Goal: Task Accomplishment & Management: Use online tool/utility

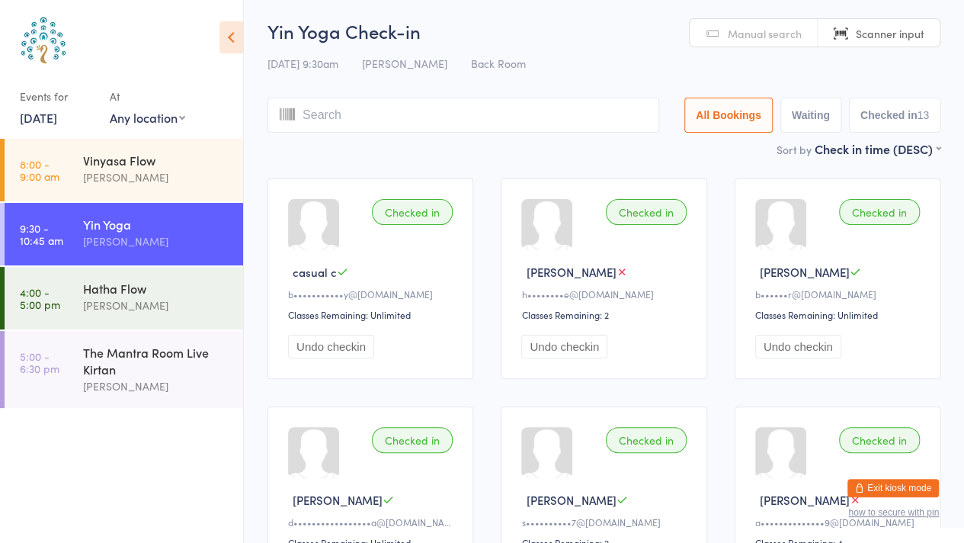
scroll to position [4, 0]
click at [101, 284] on div "Hatha Flow" at bounding box center [156, 288] width 147 height 17
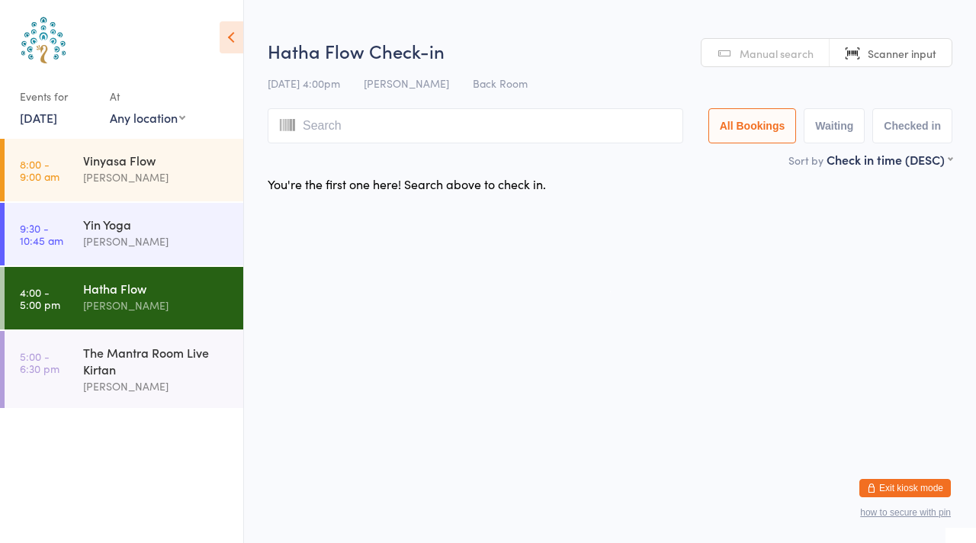
click at [382, 169] on div "You're the first one here! Search above to check in." at bounding box center [610, 184] width 712 height 32
click at [325, 120] on input "search" at bounding box center [475, 125] width 415 height 35
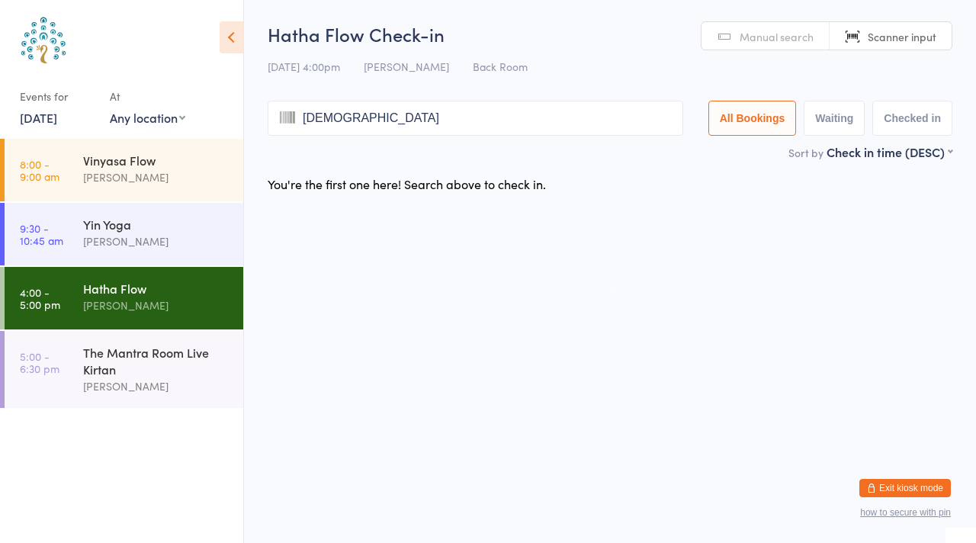
type input "[PERSON_NAME]"
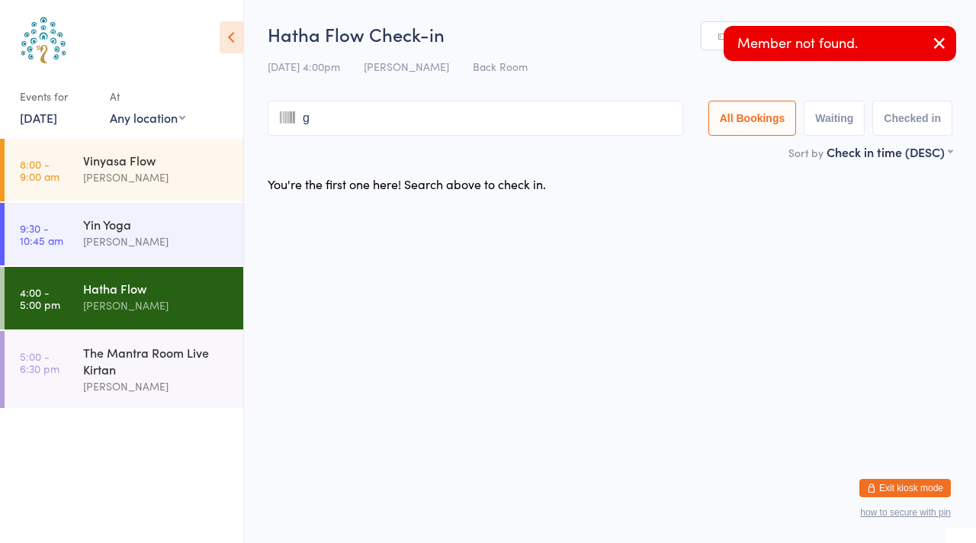
type input "gi"
type input "b"
type input "gi"
type input "b"
click at [248, 229] on html "You have now entered Kiosk Mode. Members will be able to check themselves in us…" at bounding box center [488, 271] width 976 height 543
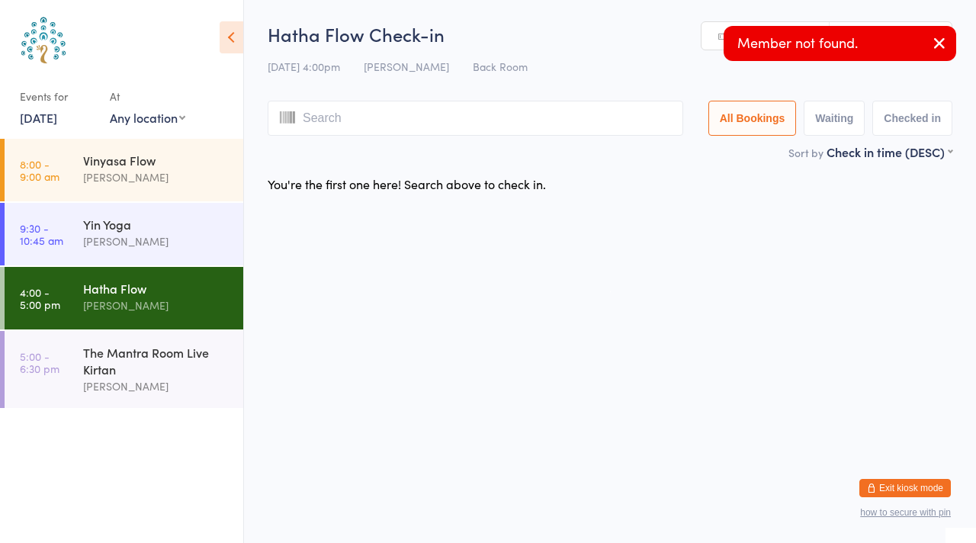
click at [306, 117] on input "search" at bounding box center [475, 118] width 415 height 35
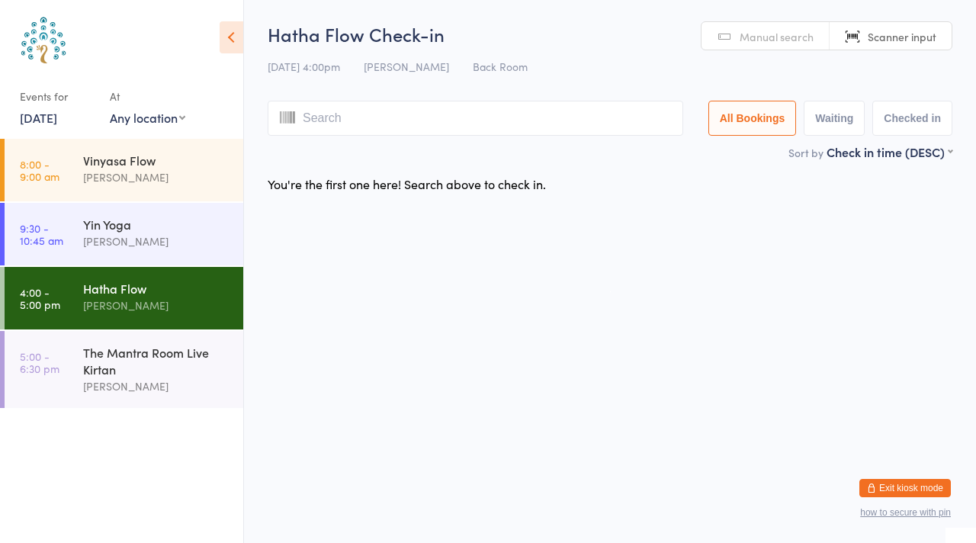
click at [306, 117] on input "search" at bounding box center [475, 118] width 415 height 35
type input "G"
click at [765, 117] on button "All Bookings" at bounding box center [752, 118] width 88 height 35
click at [917, 117] on button "Checked in" at bounding box center [912, 118] width 80 height 35
click at [107, 302] on div "[PERSON_NAME]" at bounding box center [156, 306] width 147 height 18
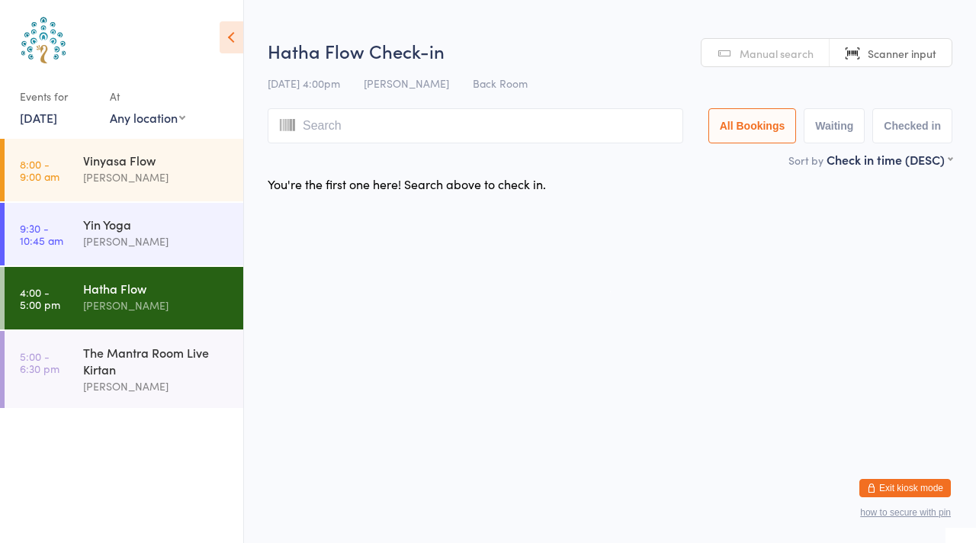
type input "c"
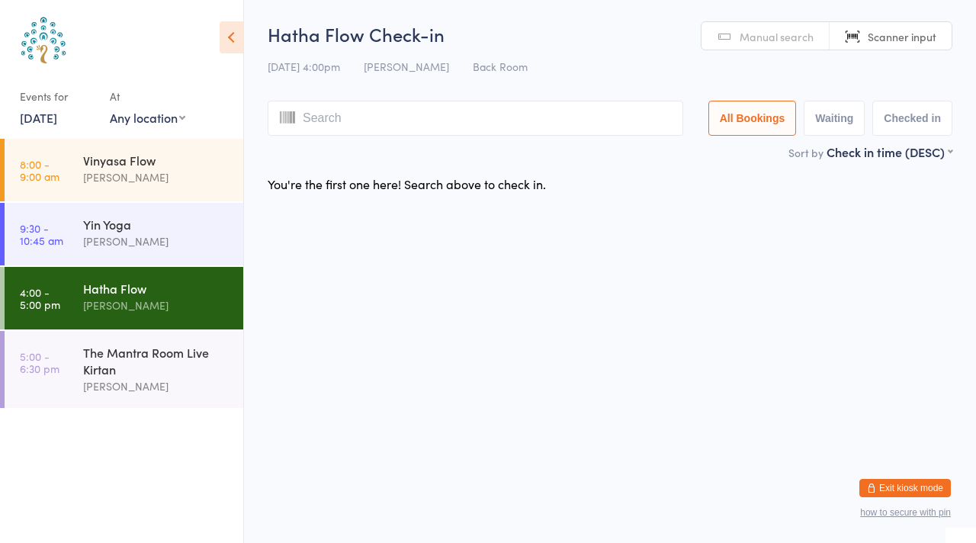
click at [230, 46] on icon at bounding box center [232, 37] width 24 height 32
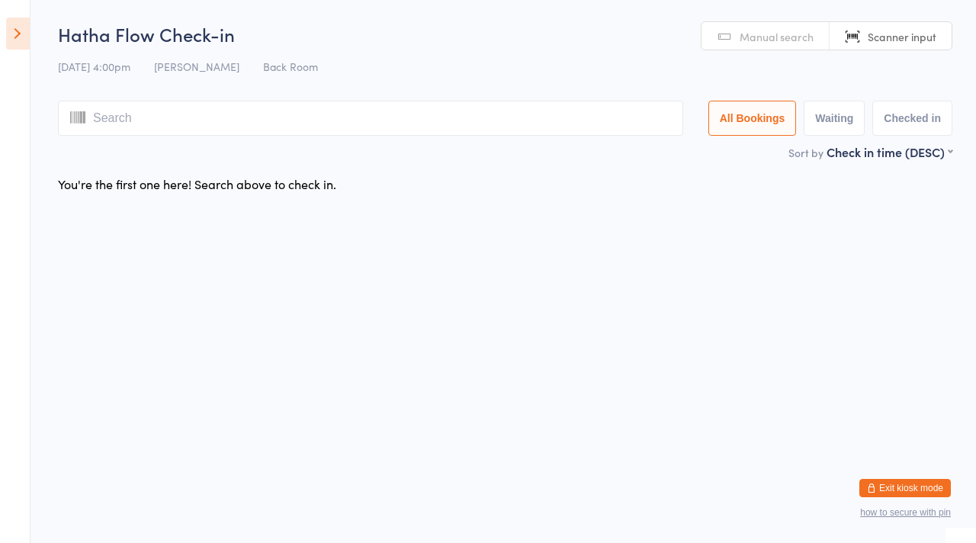
click at [237, 130] on input "search" at bounding box center [370, 118] width 625 height 35
type input "c"
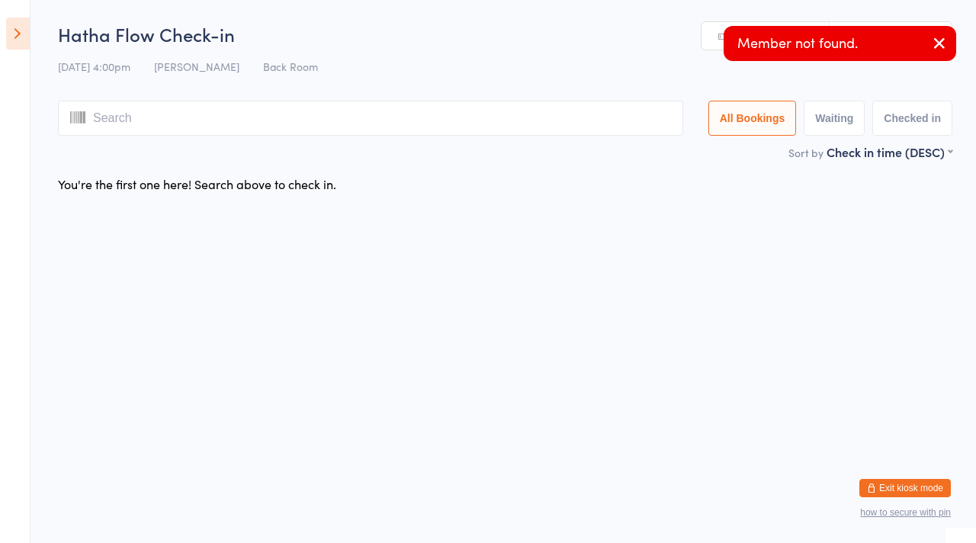
click at [829, 112] on button "Waiting" at bounding box center [833, 118] width 61 height 35
select select "0"
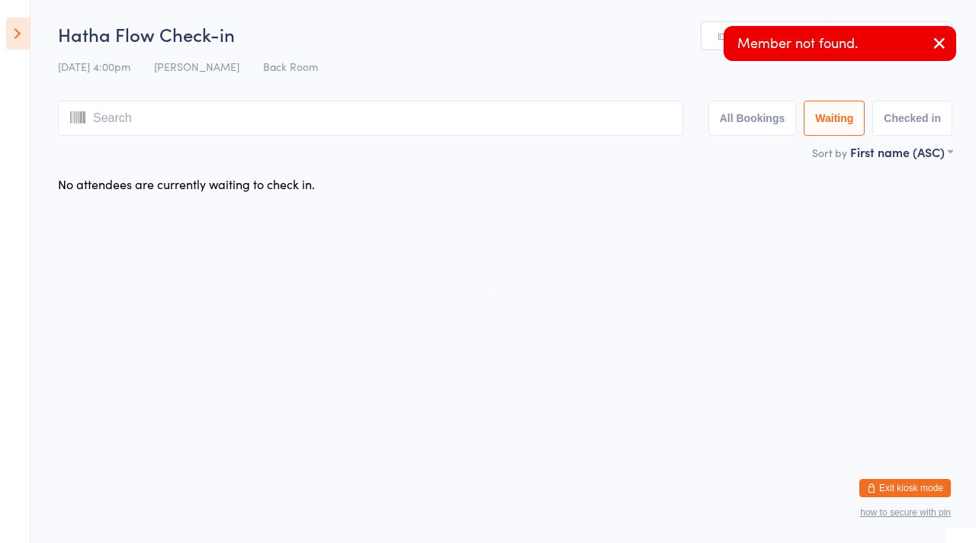
click at [393, 115] on input "search" at bounding box center [370, 118] width 625 height 35
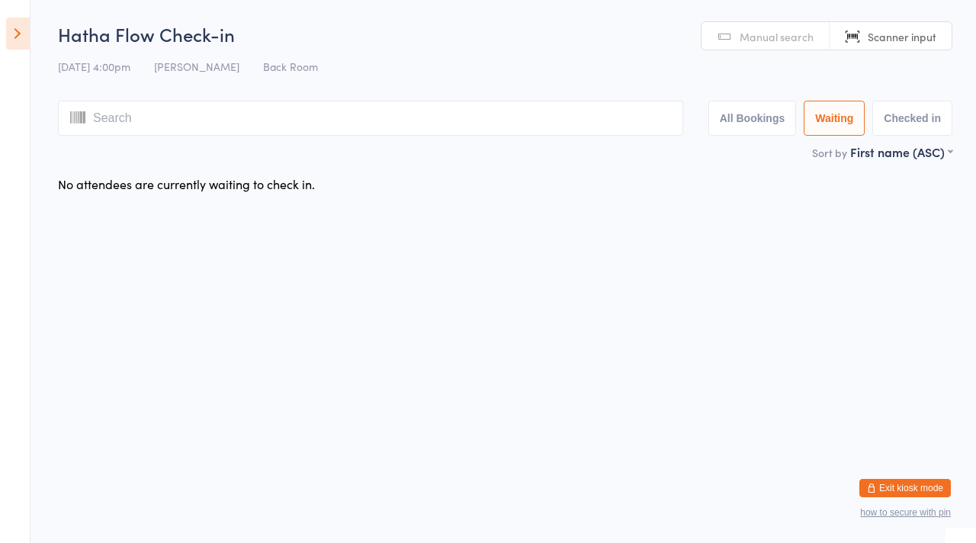
type input "c"
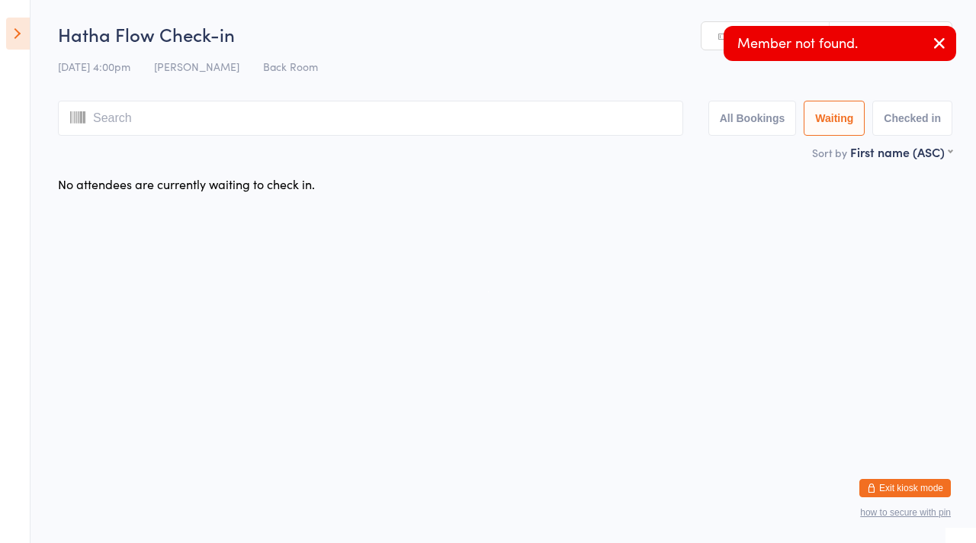
click at [943, 47] on icon "button" at bounding box center [939, 43] width 18 height 19
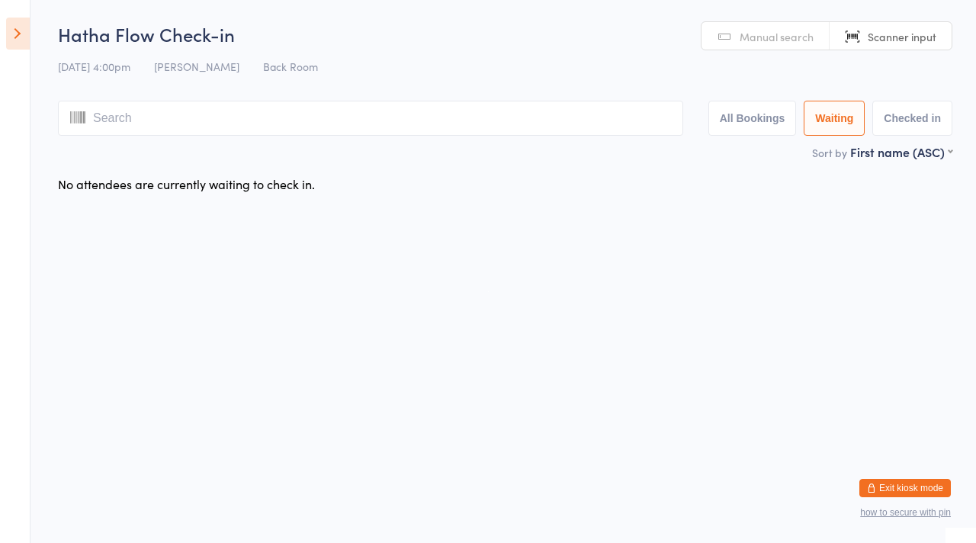
click at [774, 43] on span "Manual search" at bounding box center [776, 36] width 74 height 15
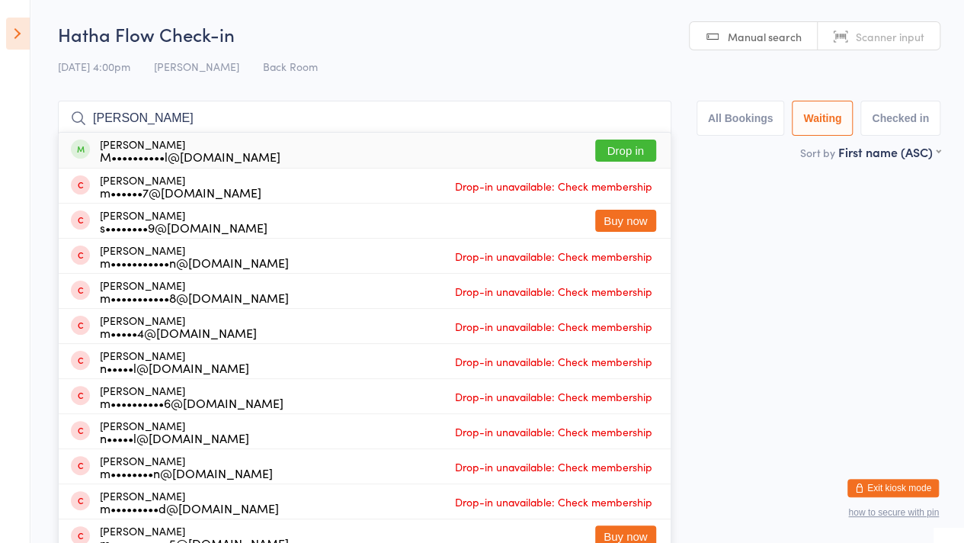
type input "[PERSON_NAME]"
click at [617, 151] on button "Drop in" at bounding box center [625, 150] width 61 height 22
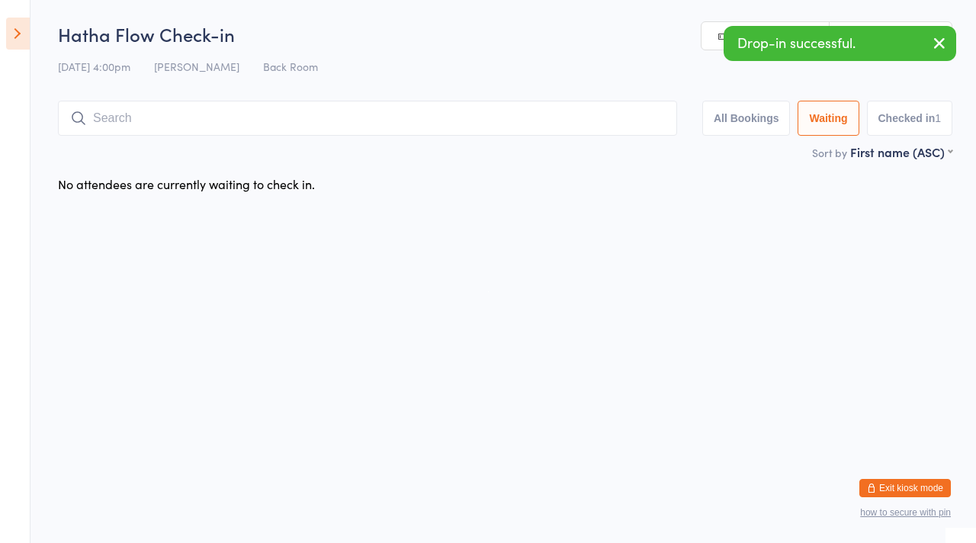
click at [735, 121] on button "All Bookings" at bounding box center [746, 118] width 88 height 35
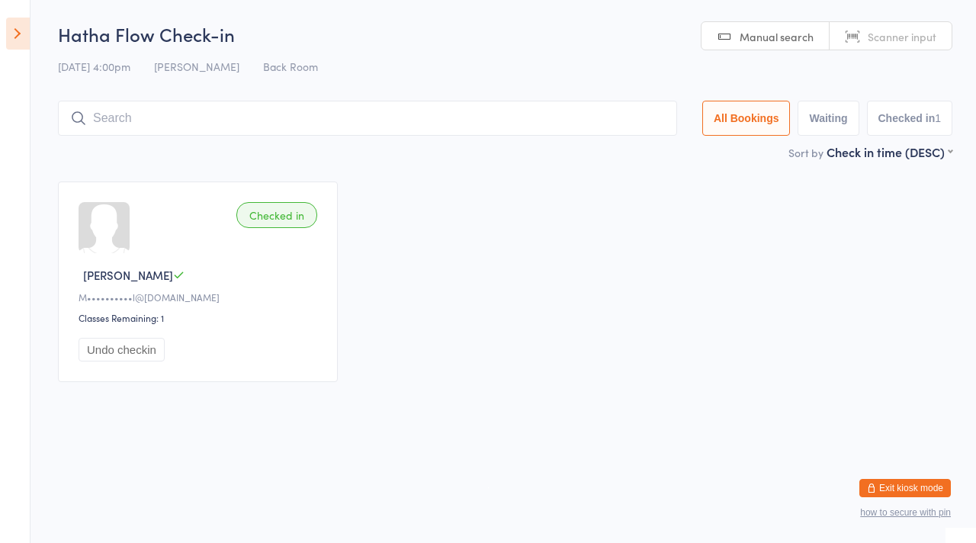
click at [759, 31] on span "Manual search" at bounding box center [776, 36] width 74 height 15
click at [20, 36] on icon at bounding box center [18, 34] width 24 height 32
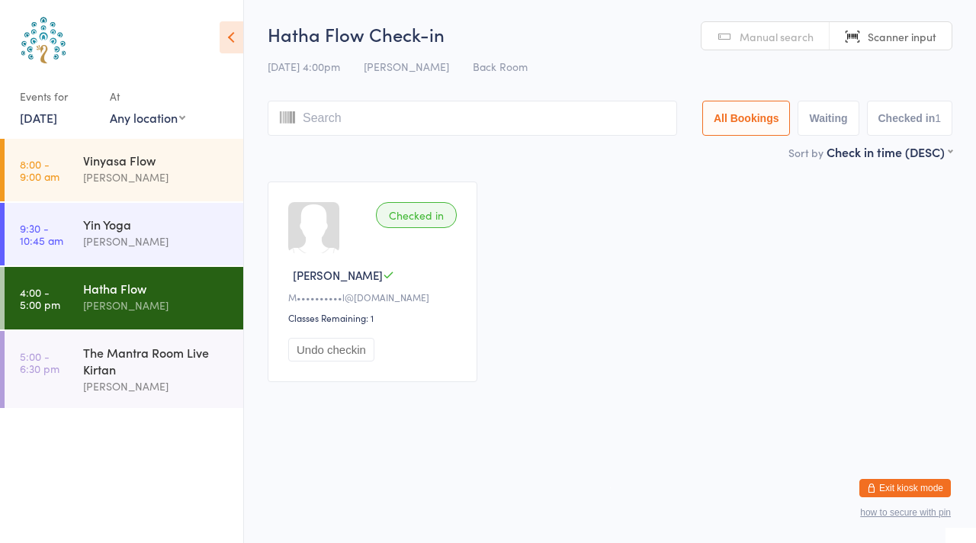
click at [130, 290] on div "Hatha Flow" at bounding box center [156, 288] width 147 height 17
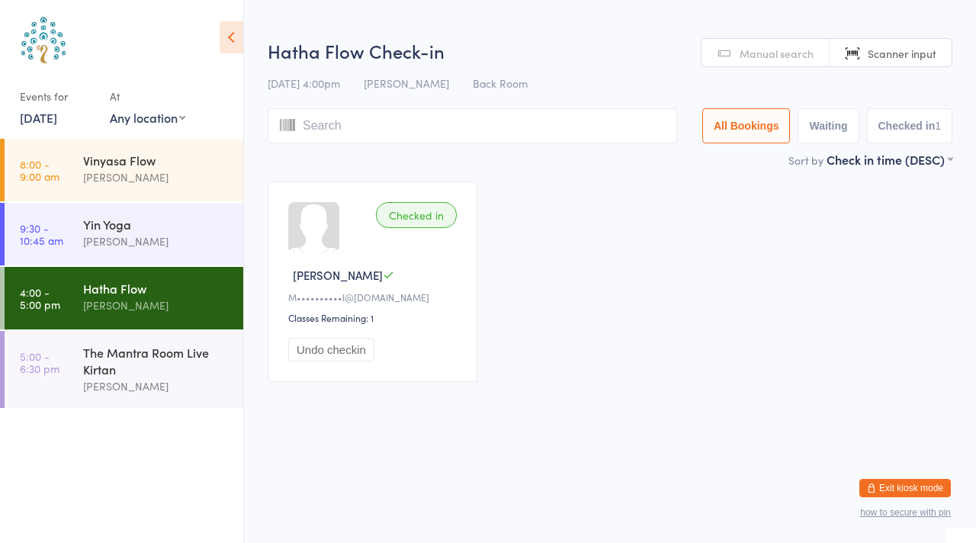
click at [765, 58] on span "Manual search" at bounding box center [776, 53] width 74 height 15
click at [455, 133] on input "search" at bounding box center [472, 125] width 409 height 35
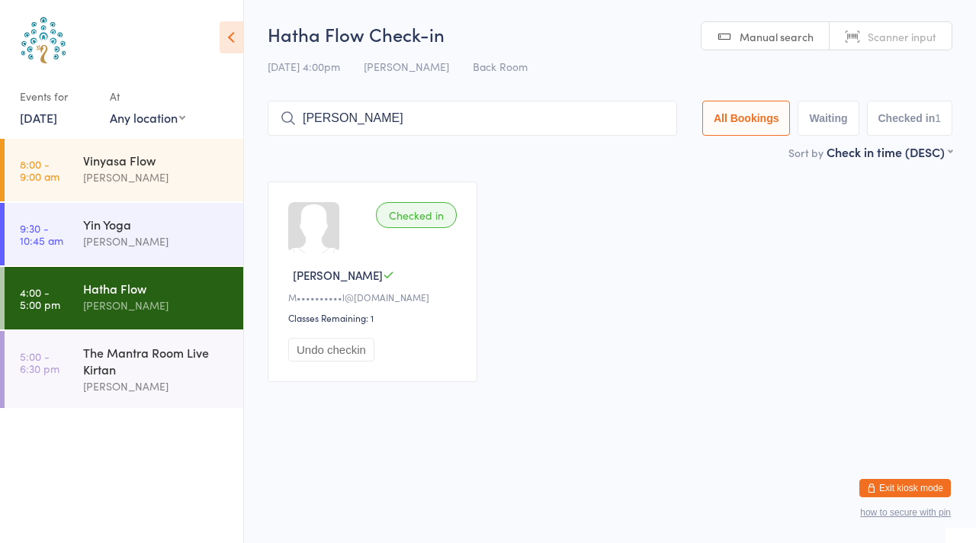
type input "[PERSON_NAME]"
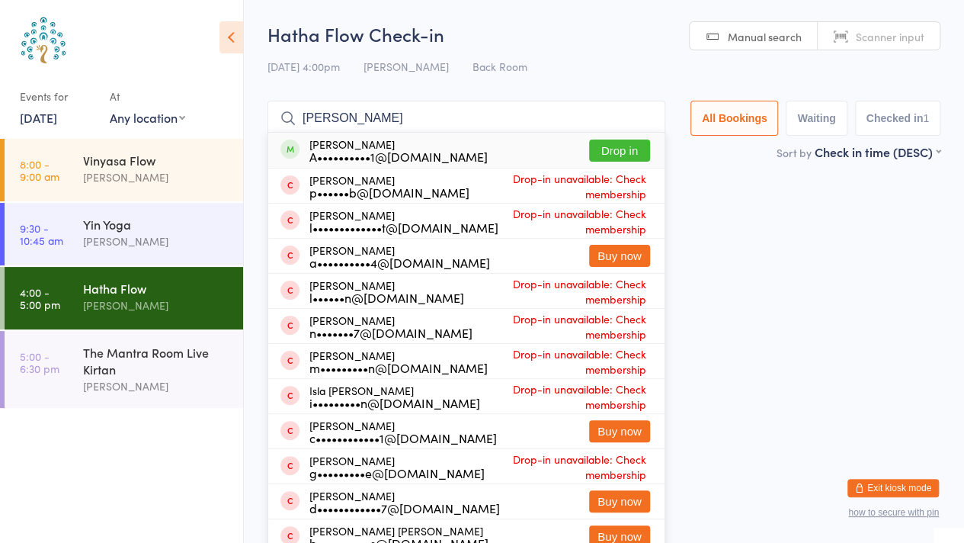
click at [602, 148] on button "Drop in" at bounding box center [619, 150] width 61 height 22
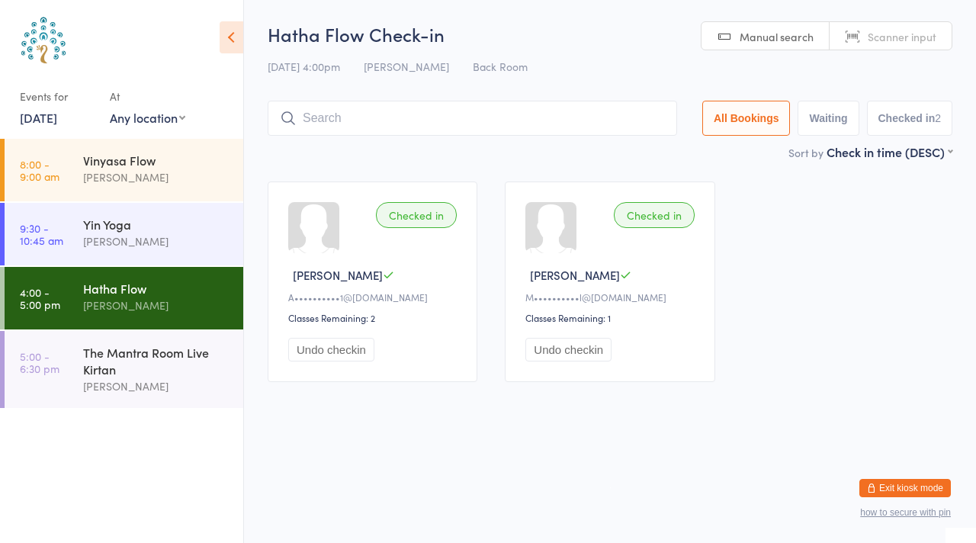
click at [761, 37] on span "Manual search" at bounding box center [776, 36] width 74 height 15
type input "l"
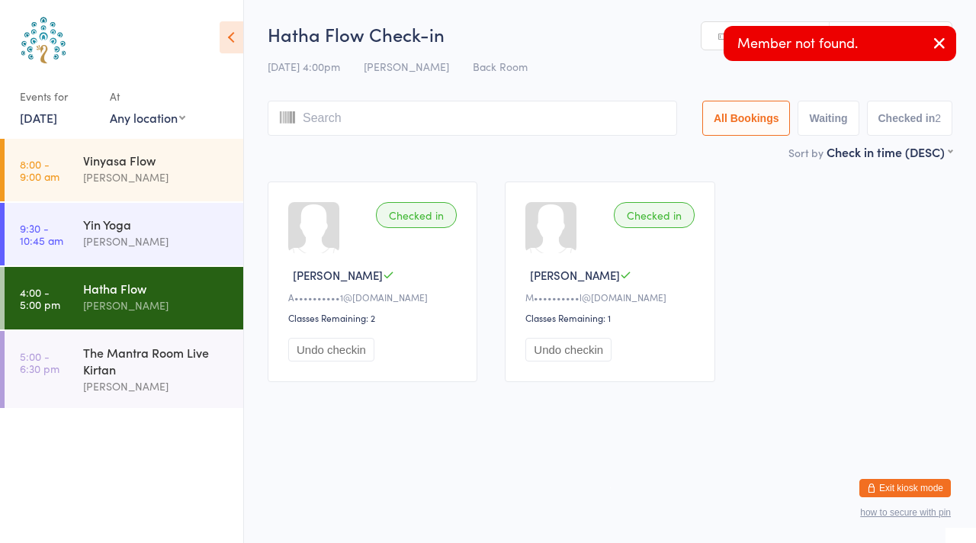
type input "y"
click at [936, 50] on icon "button" at bounding box center [939, 43] width 18 height 19
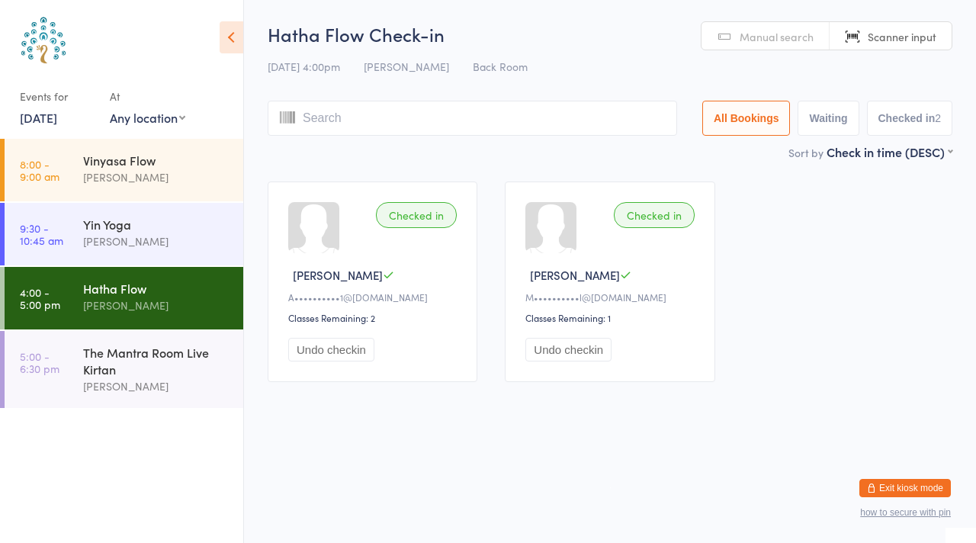
click at [774, 35] on span "Manual search" at bounding box center [776, 36] width 74 height 15
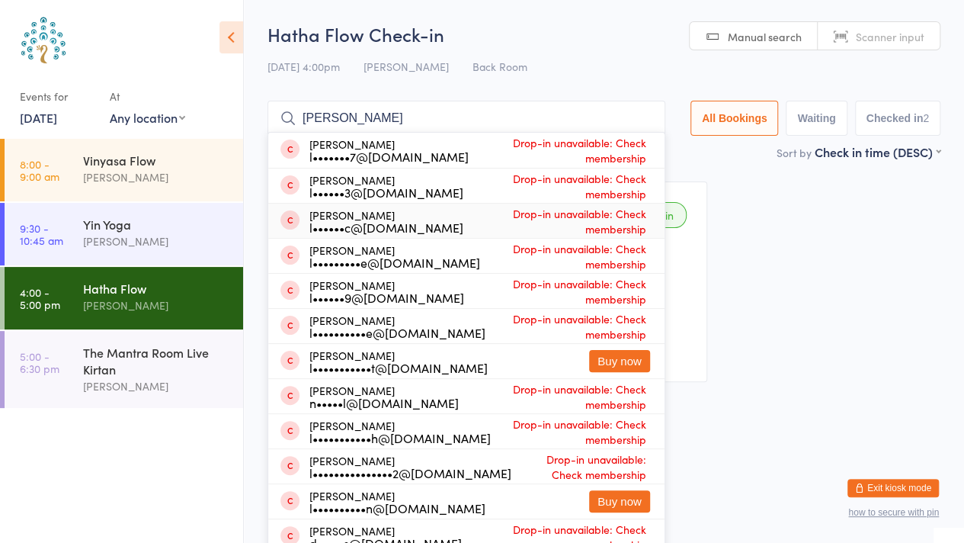
type input "[PERSON_NAME]"
click at [382, 221] on div "l••••••c@[DOMAIN_NAME]" at bounding box center [386, 227] width 154 height 12
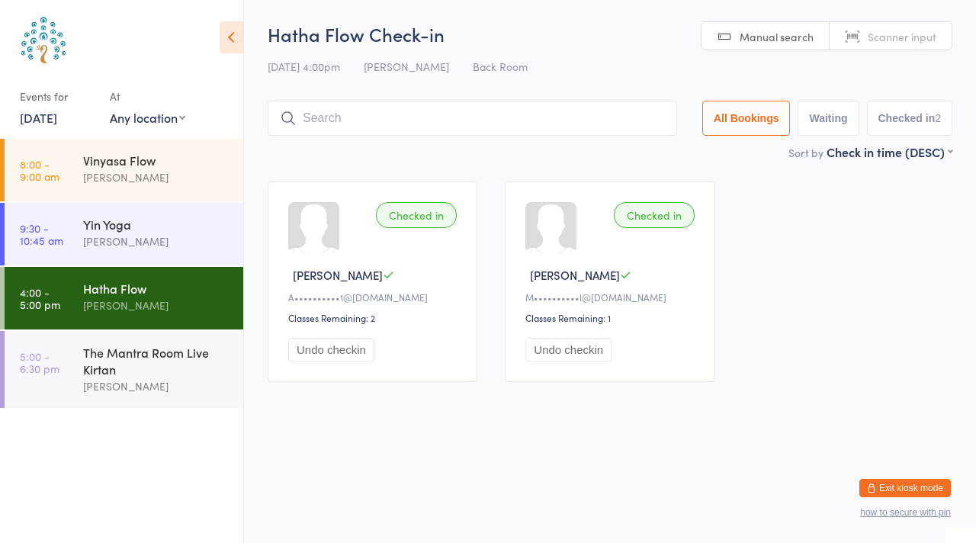
click at [327, 171] on div "Checked in [PERSON_NAME]••••••••••1@[DOMAIN_NAME] Classes Remaining: 2 Undo che…" at bounding box center [610, 282] width 712 height 228
click at [303, 106] on input "search" at bounding box center [472, 118] width 409 height 35
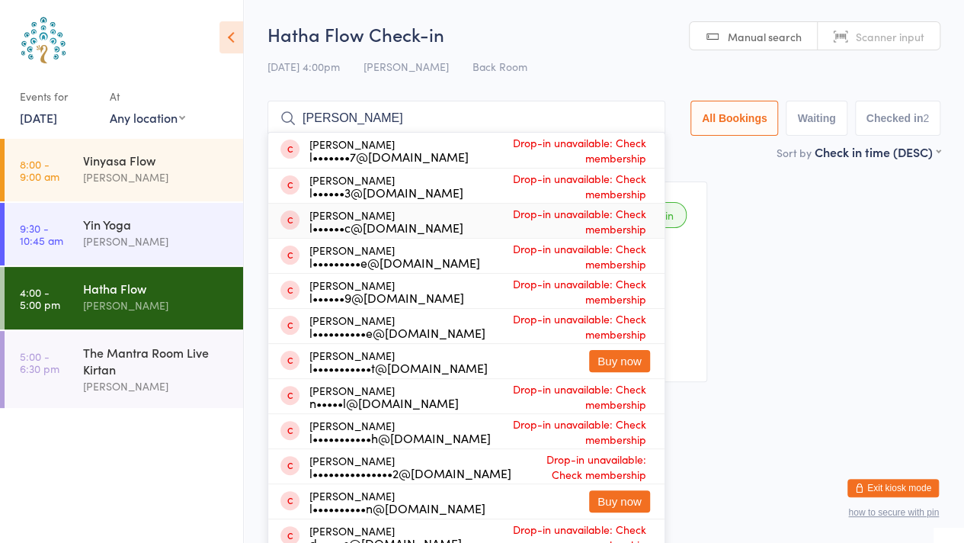
type input "[PERSON_NAME]"
click at [774, 30] on span "Manual search" at bounding box center [765, 36] width 74 height 15
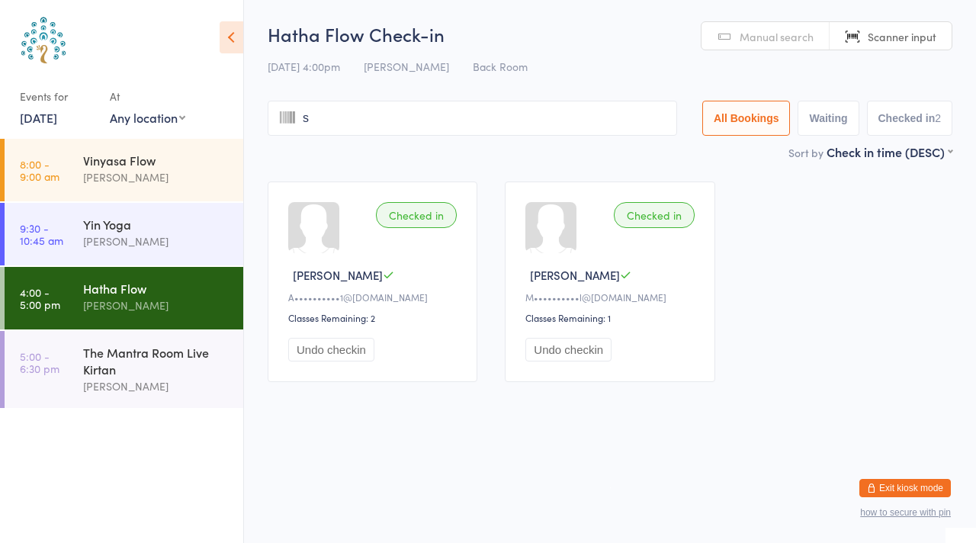
type input "sm"
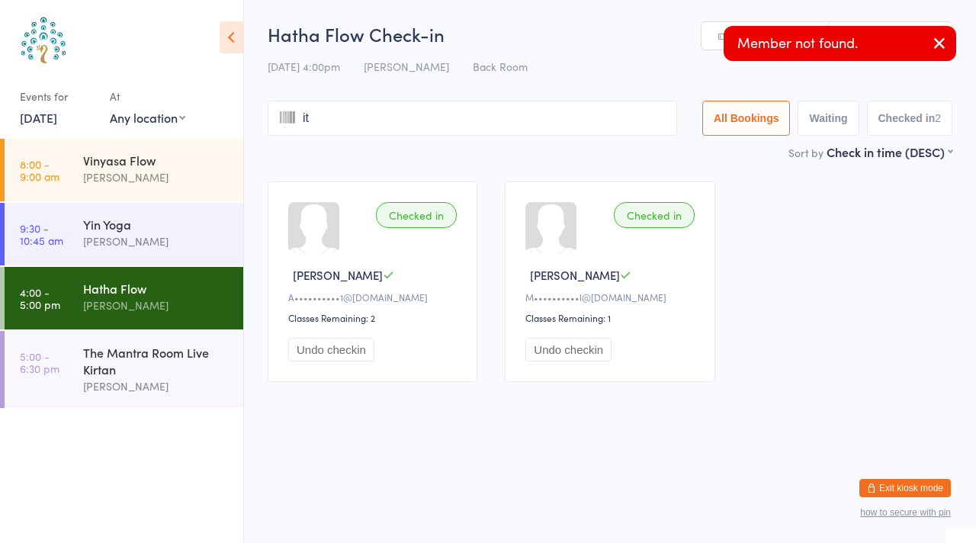
type input "ita"
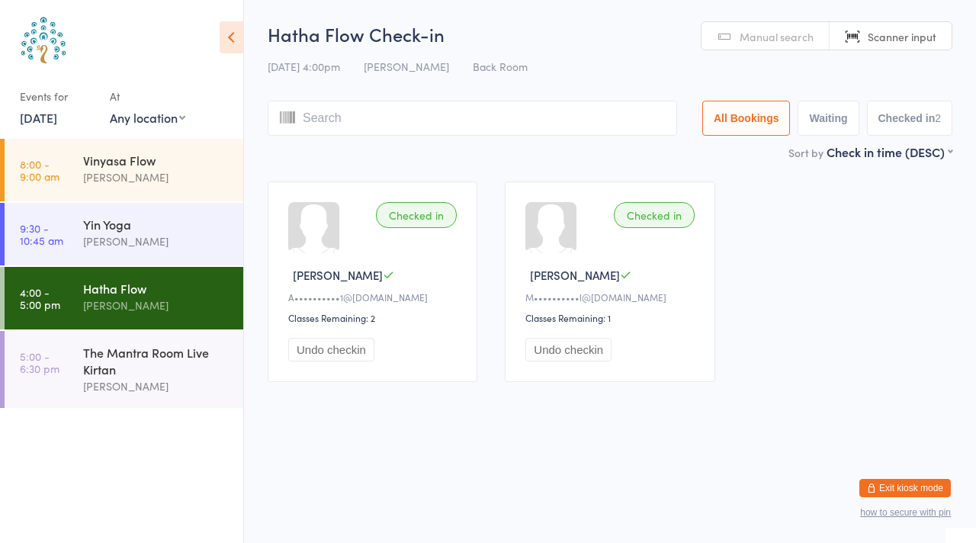
type input "s"
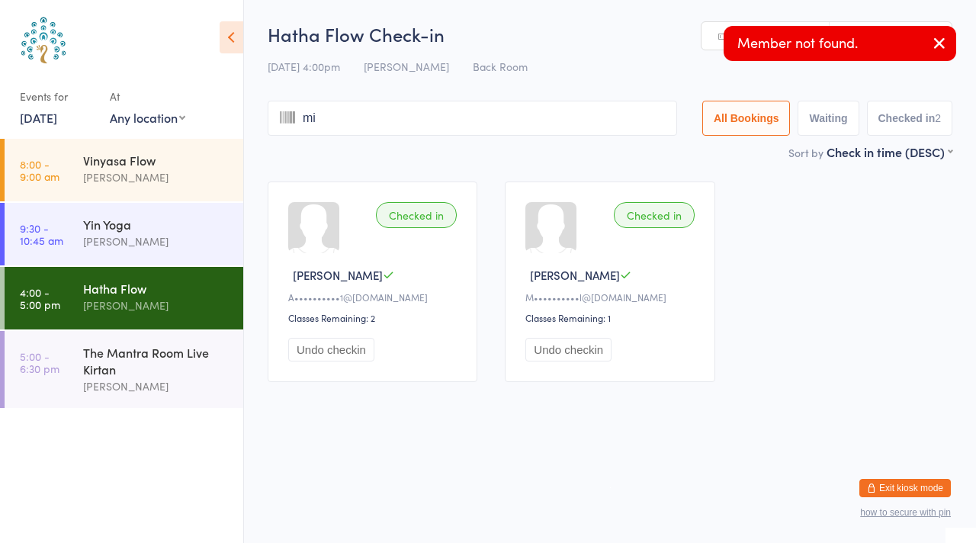
type input "mit"
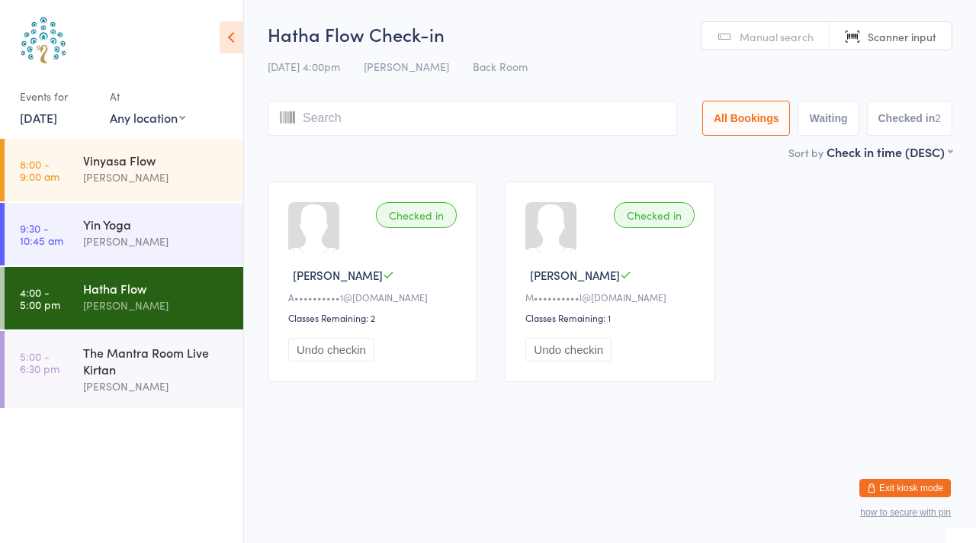
click at [767, 36] on span "Manual search" at bounding box center [776, 36] width 74 height 15
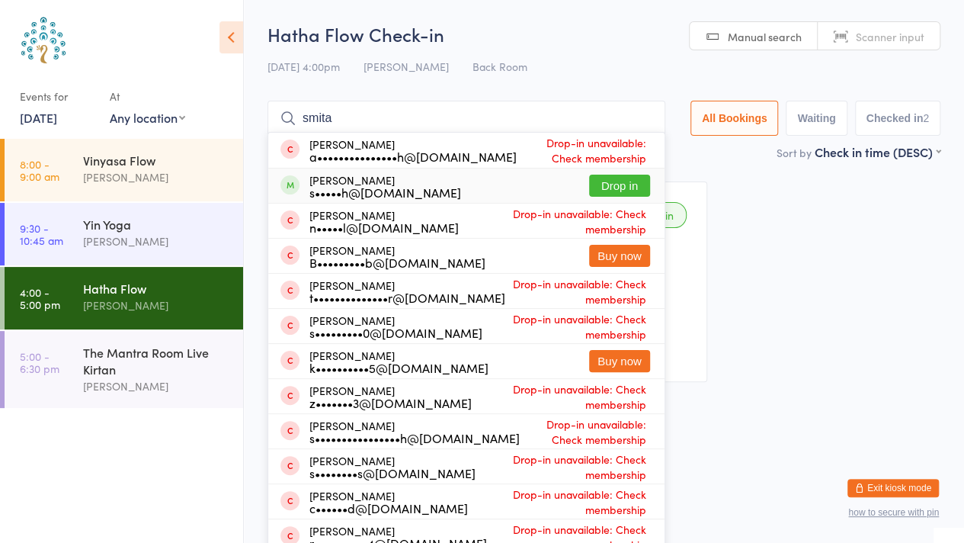
type input "smita"
click at [611, 186] on button "Drop in" at bounding box center [619, 186] width 61 height 22
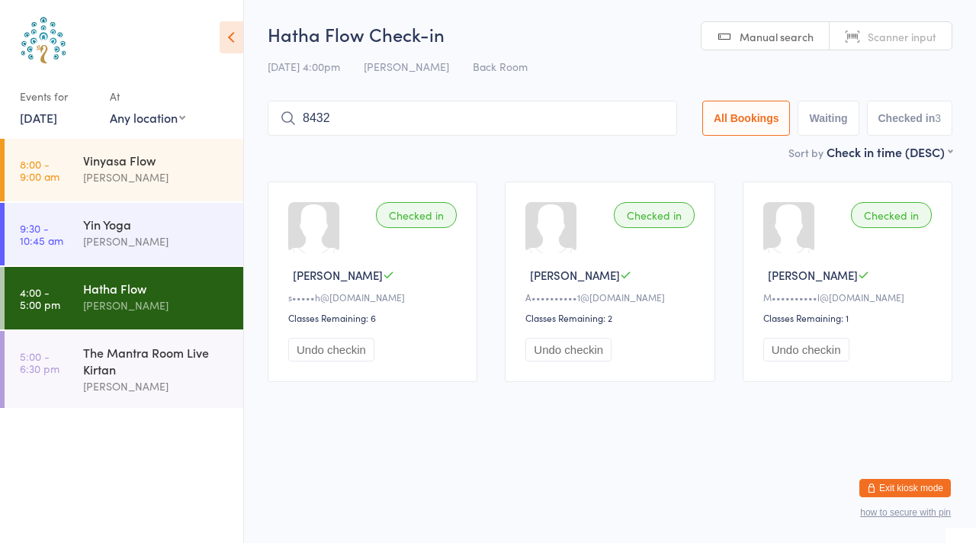
type input "8432"
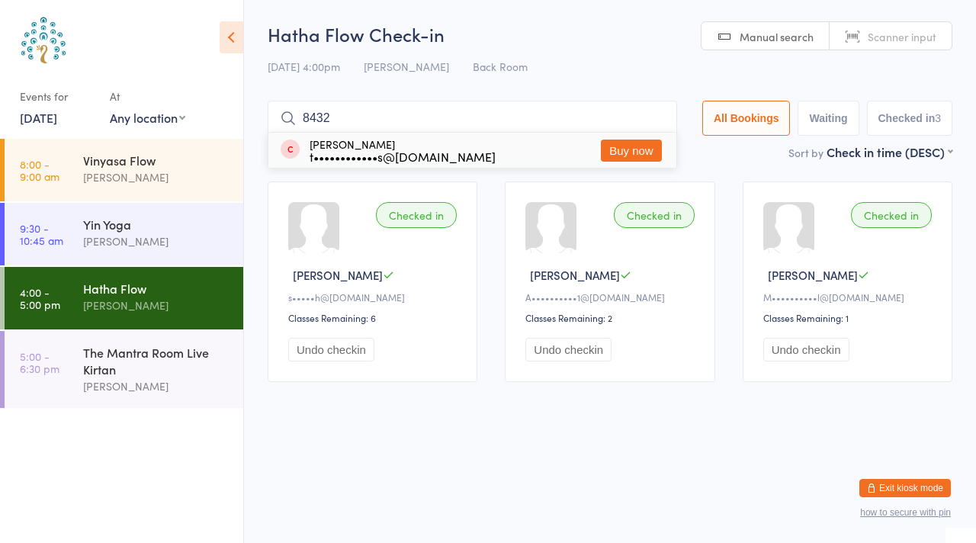
click at [433, 428] on html "You have now entered Kiosk Mode. Members will be able to check themselves in us…" at bounding box center [488, 271] width 976 height 543
